Goal: Check status: Check status

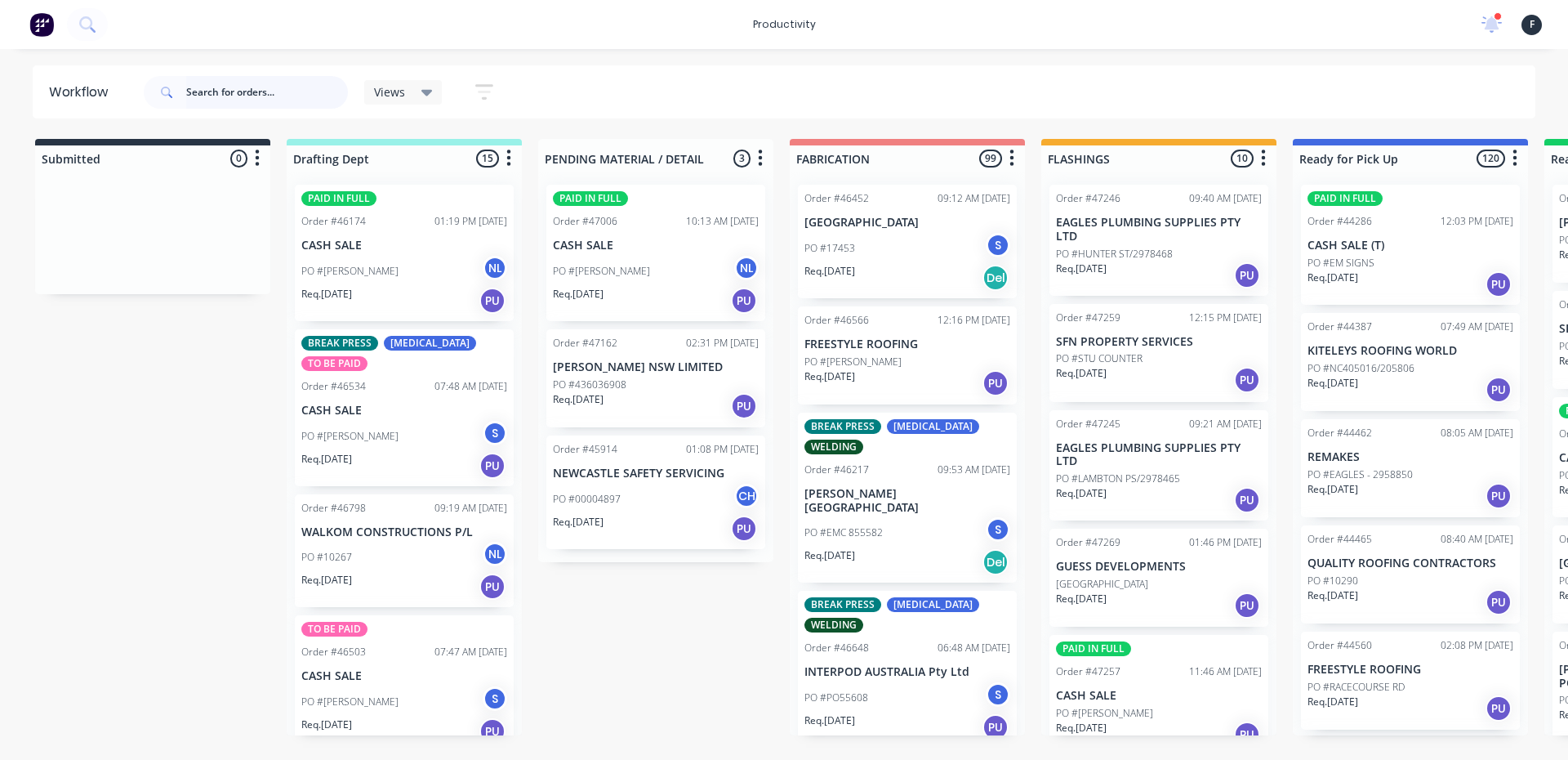
click at [262, 93] on input "text" at bounding box center [267, 92] width 162 height 32
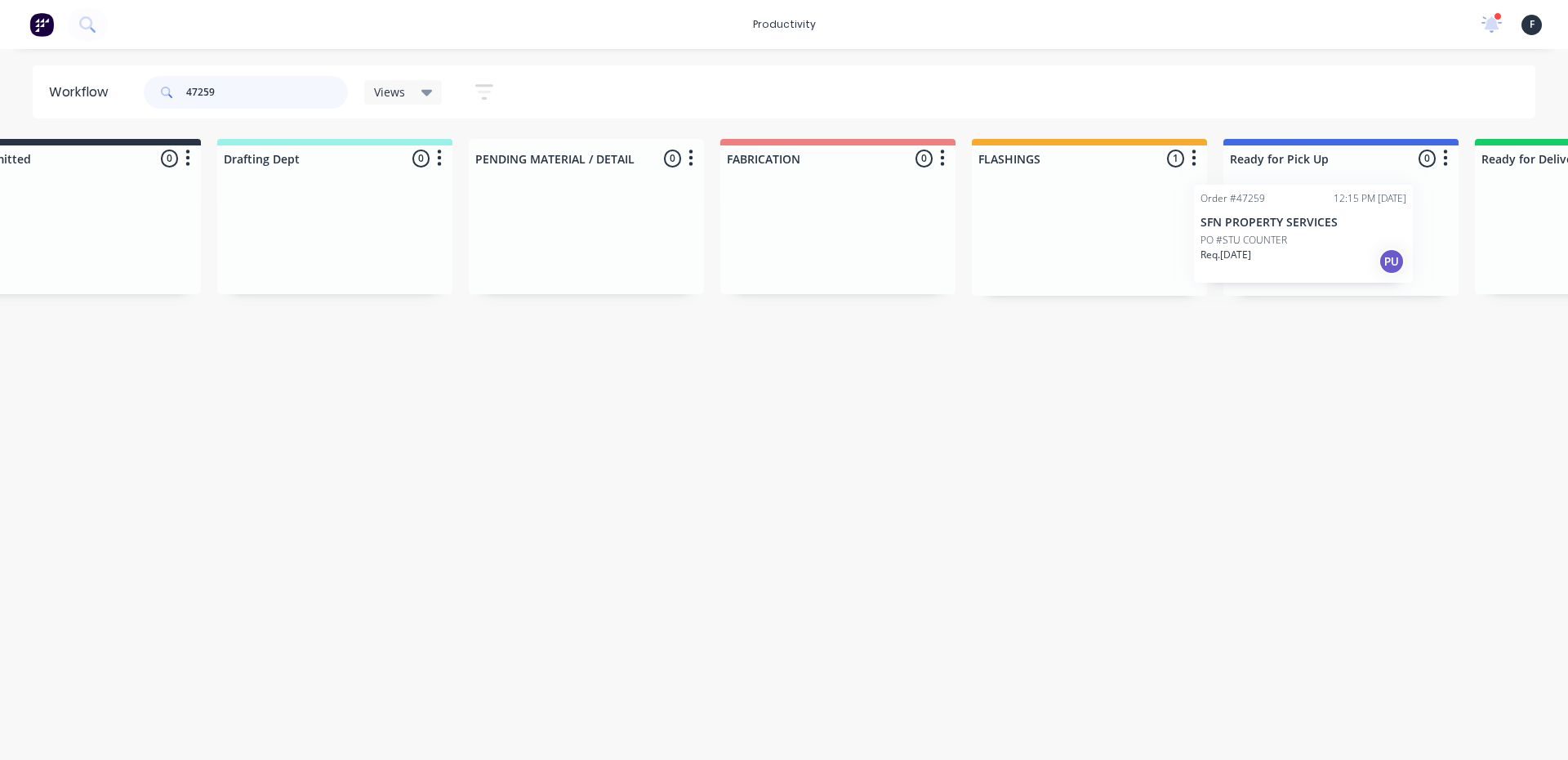
scroll to position [0, 94]
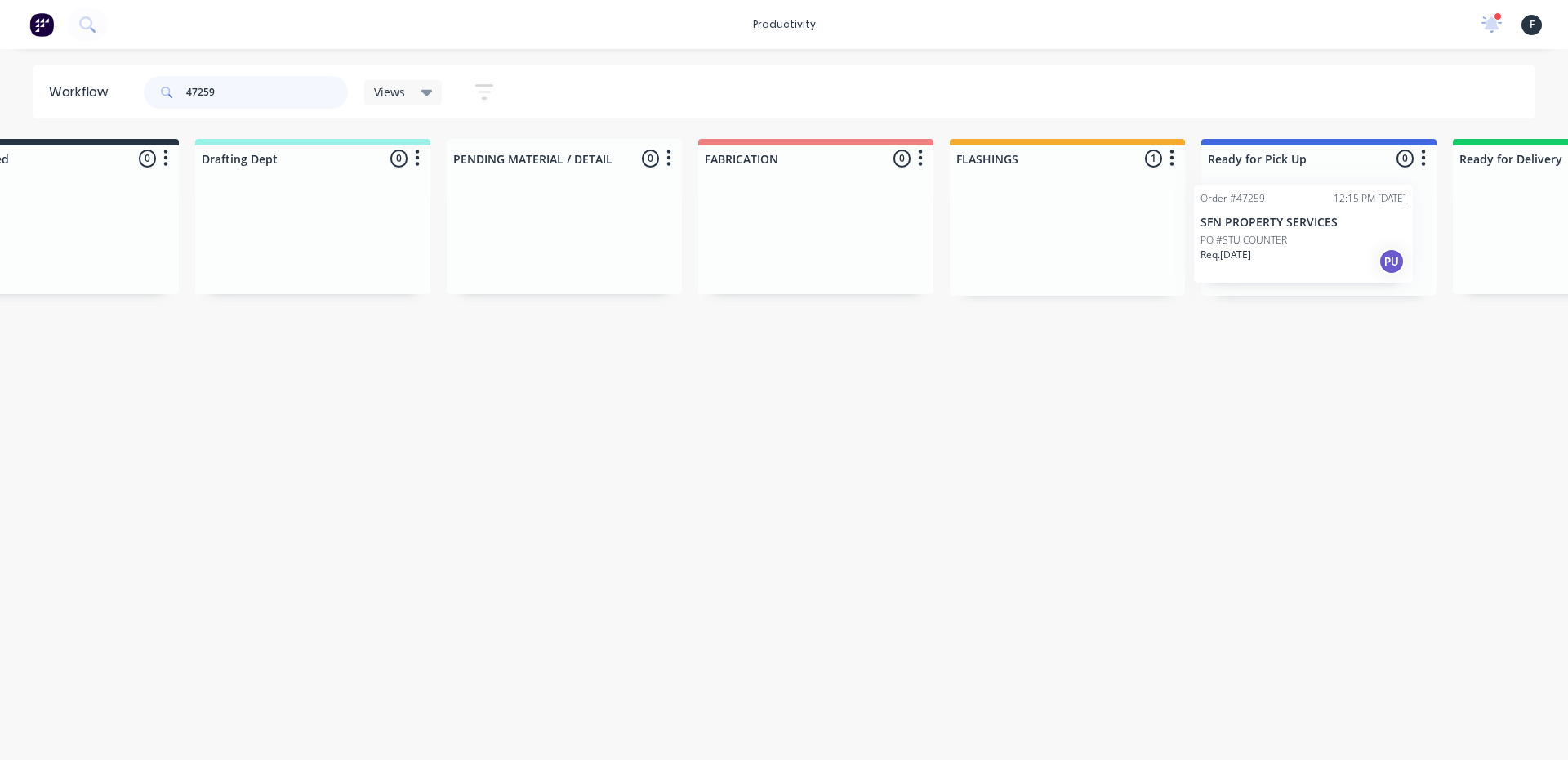
drag, startPoint x: 1161, startPoint y: 232, endPoint x: 1319, endPoint y: 232, distance: 158.0
click at [1319, 232] on div "Submitted 0 Sort By Created date Required date Order number Customer name Most …" at bounding box center [1257, 218] width 2724 height 157
type input "47259"
click at [1319, 232] on div "PO #STU COUNTER" at bounding box center [1316, 240] width 206 height 15
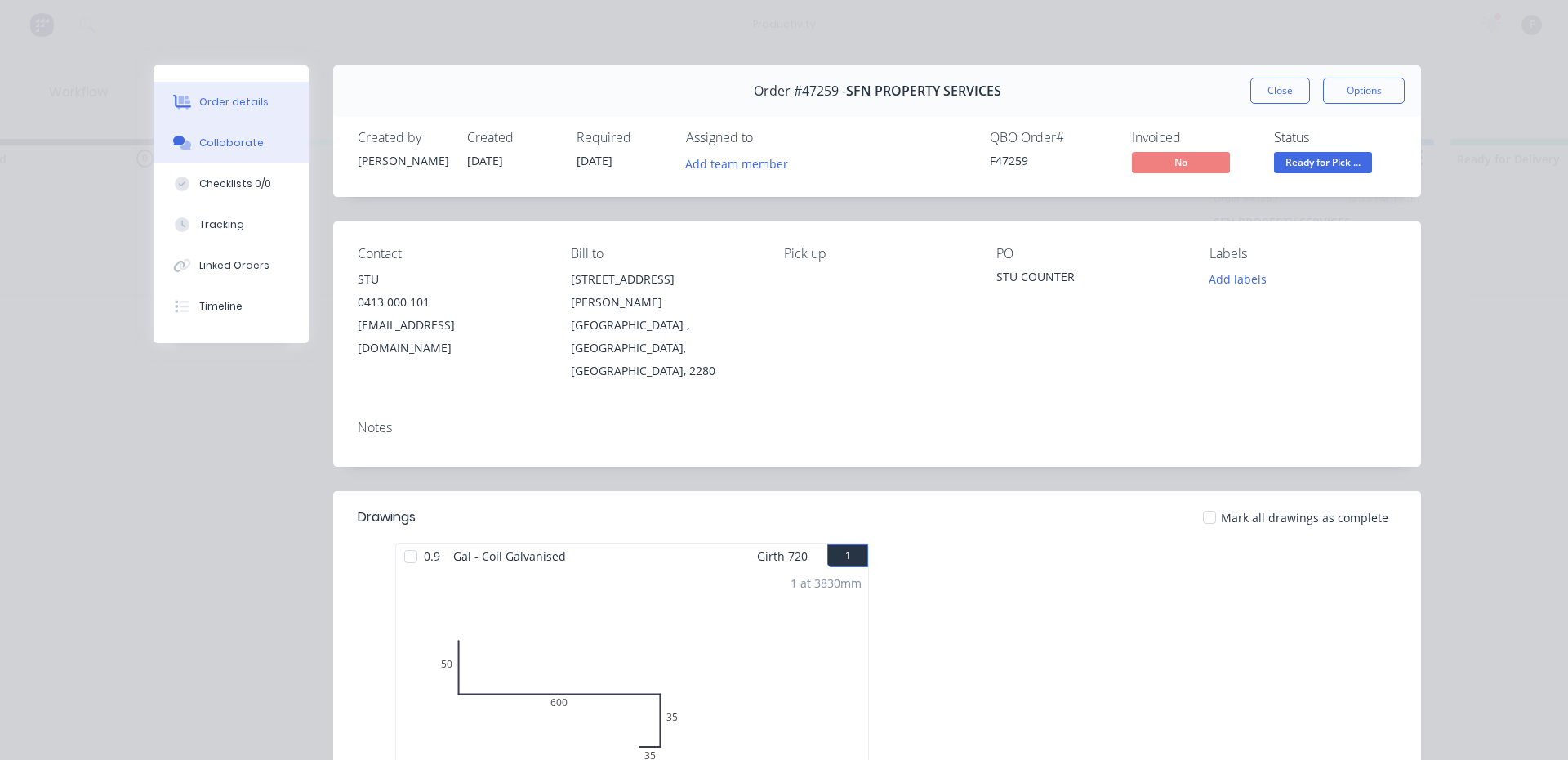
click at [215, 132] on button "Collaborate" at bounding box center [231, 142] width 155 height 41
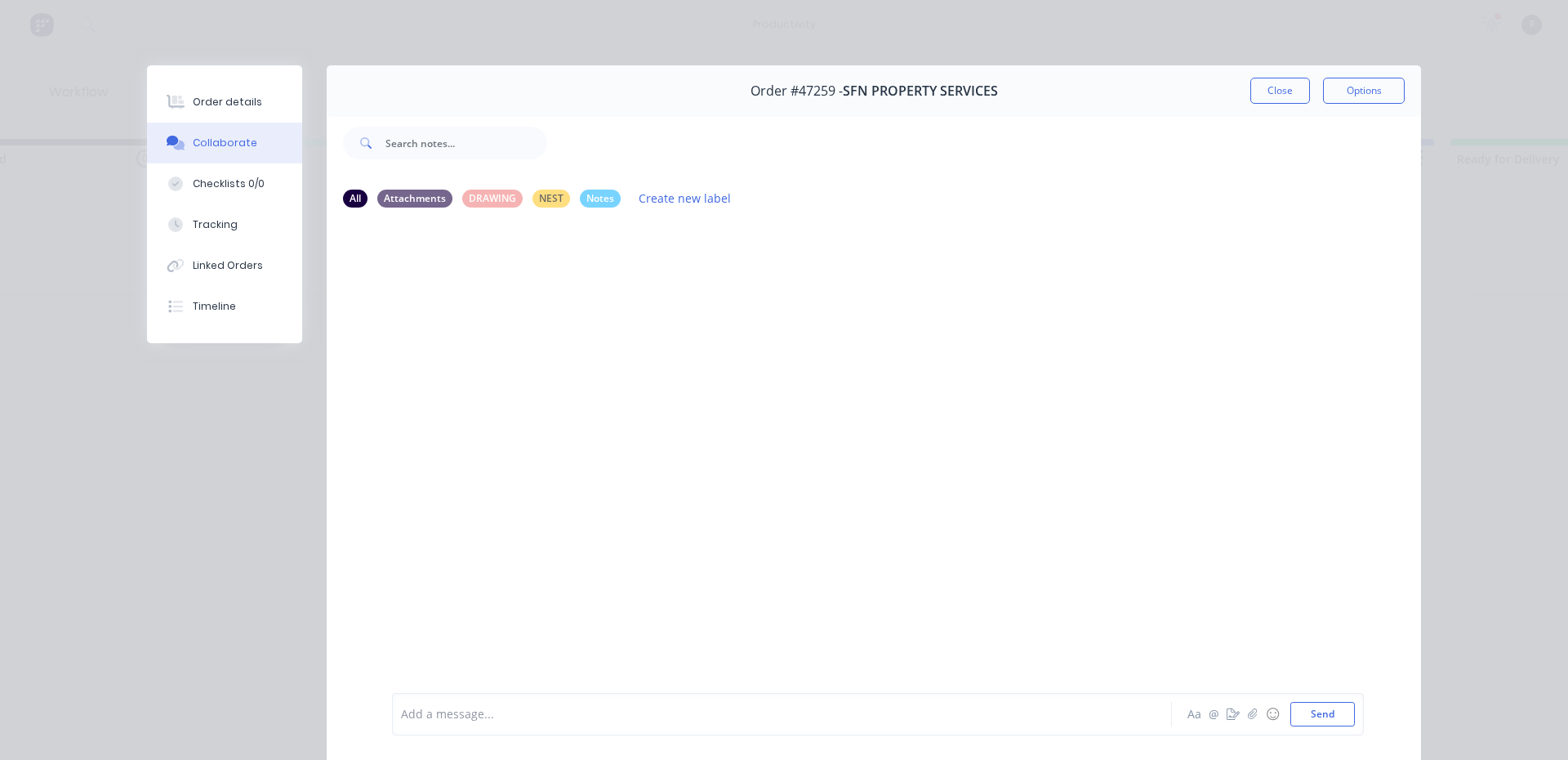
click at [493, 712] on div at bounding box center [759, 714] width 715 height 18
